Goal: Task Accomplishment & Management: Manage account settings

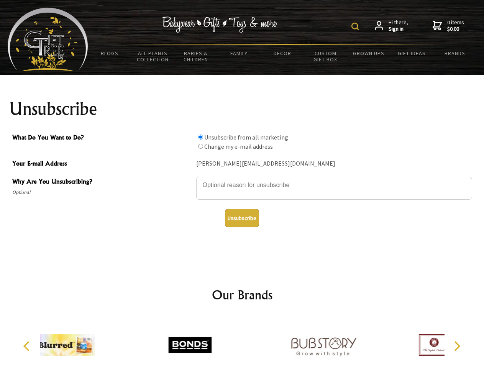
click at [357, 26] on img at bounding box center [356, 27] width 8 height 8
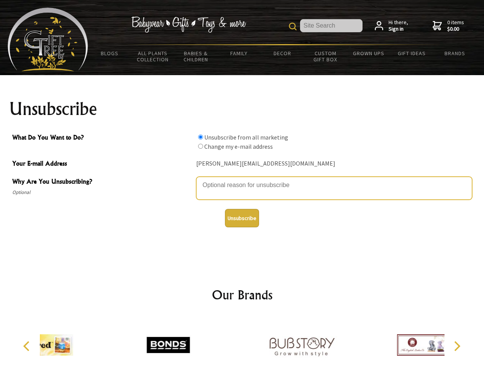
click at [242, 179] on textarea "Why Are You Unsubscribing?" at bounding box center [334, 188] width 276 height 23
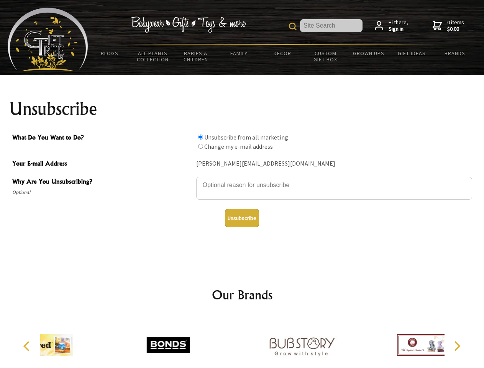
click at [201, 137] on input "What Do You Want to Do?" at bounding box center [200, 137] width 5 height 5
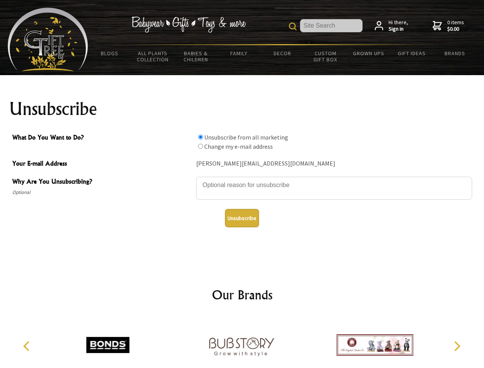
click at [201, 146] on input "What Do You Want to Do?" at bounding box center [200, 146] width 5 height 5
radio input "true"
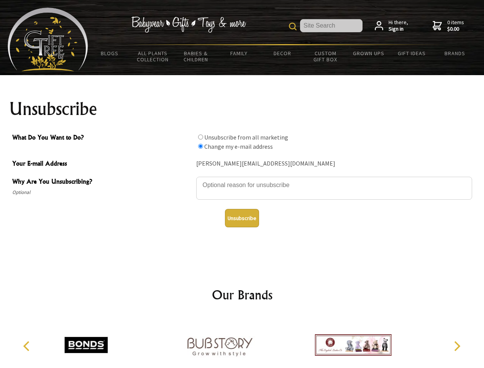
click at [242, 218] on button "Unsubscribe" at bounding box center [242, 218] width 34 height 18
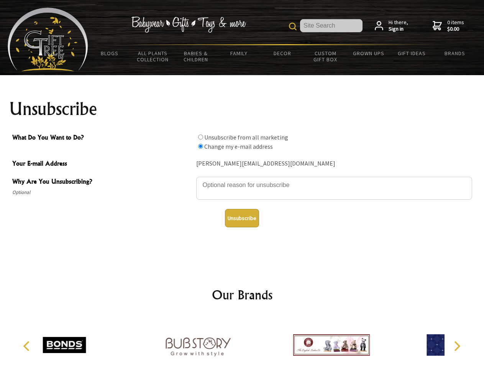
click at [28, 346] on icon "Previous" at bounding box center [27, 346] width 10 height 10
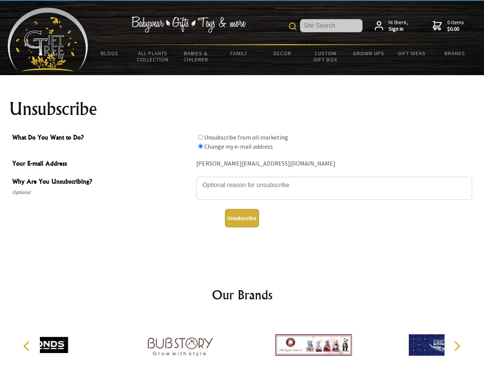
click at [457, 346] on icon "Next" at bounding box center [457, 346] width 10 height 10
